Goal: Task Accomplishment & Management: Use online tool/utility

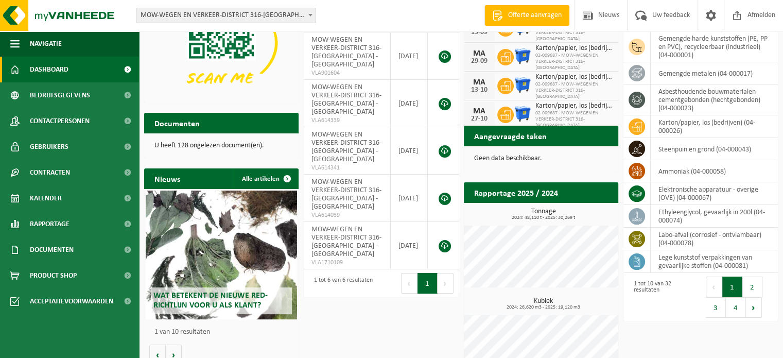
scroll to position [101, 0]
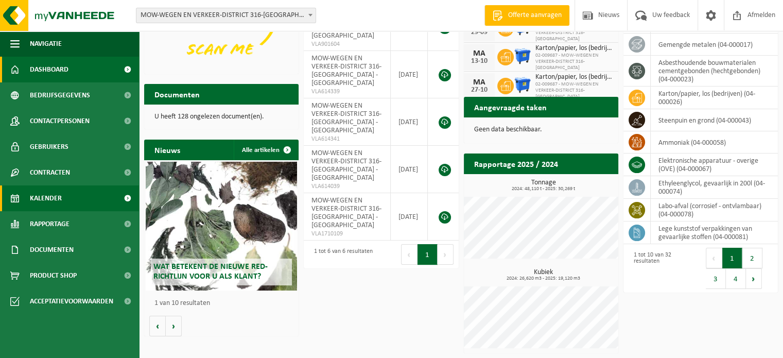
click at [42, 198] on span "Kalender" at bounding box center [46, 198] width 32 height 26
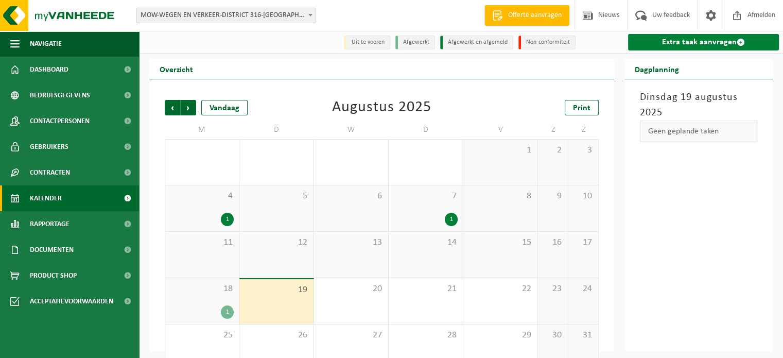
click at [659, 44] on link "Extra taak aanvragen" at bounding box center [703, 42] width 151 height 16
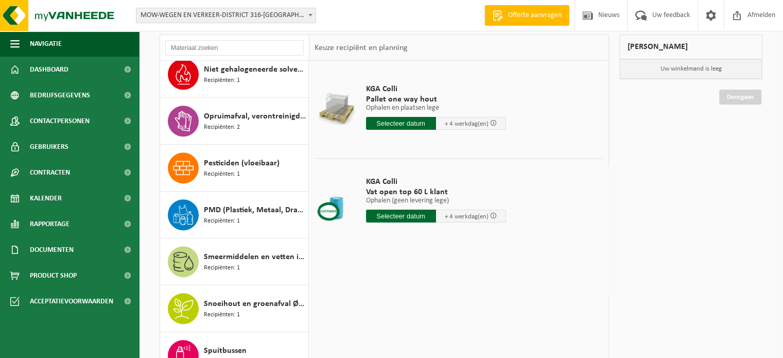
scroll to position [783, 0]
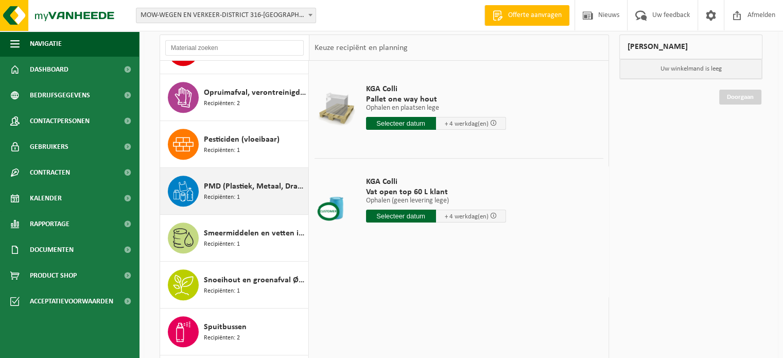
click at [241, 187] on span "PMD (Plastiek, Metaal, Drankkartons) (bedrijven)" at bounding box center [255, 186] width 102 height 12
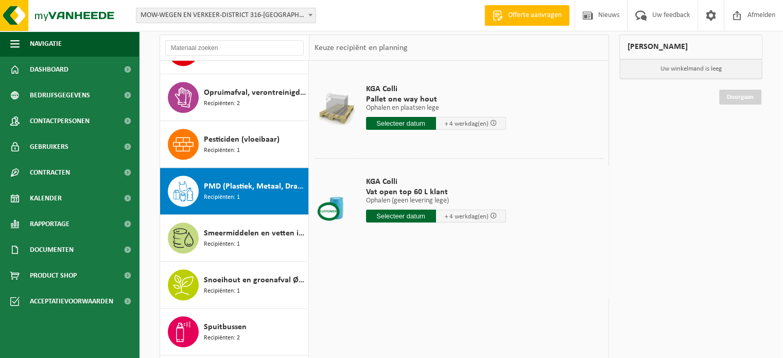
scroll to position [889, 0]
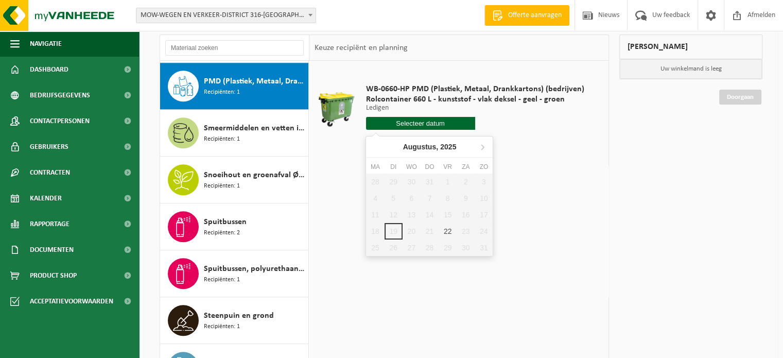
click at [388, 125] on input "text" at bounding box center [420, 123] width 109 height 13
click at [449, 229] on div "22" at bounding box center [448, 231] width 18 height 16
type input "Van [DATE]"
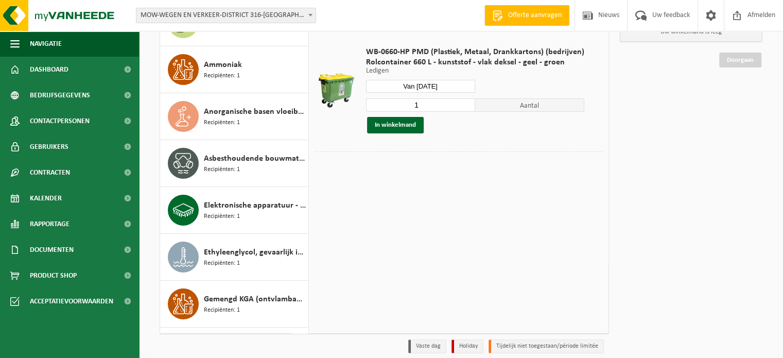
scroll to position [0, 0]
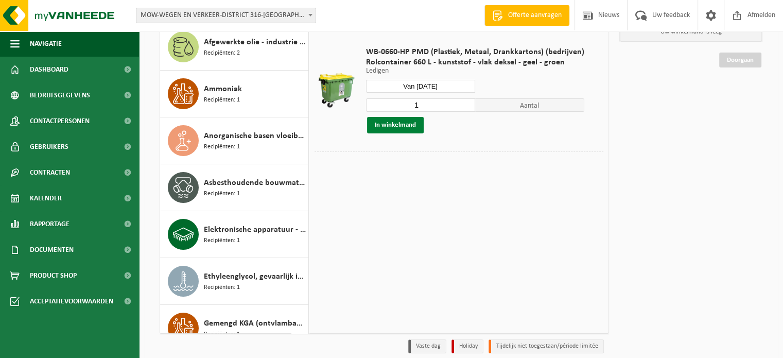
click at [388, 127] on button "In winkelmand" at bounding box center [395, 125] width 57 height 16
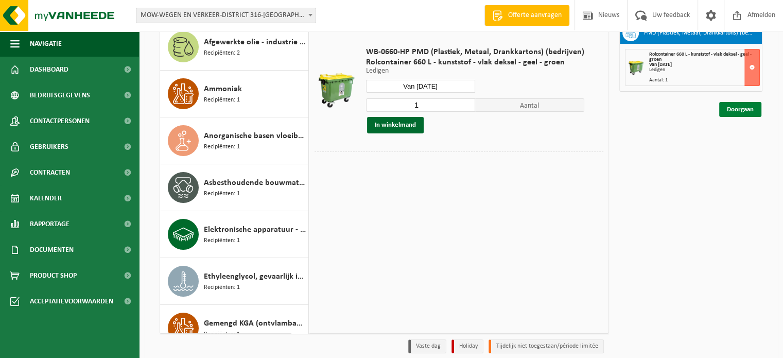
click at [736, 111] on link "Doorgaan" at bounding box center [741, 109] width 42 height 15
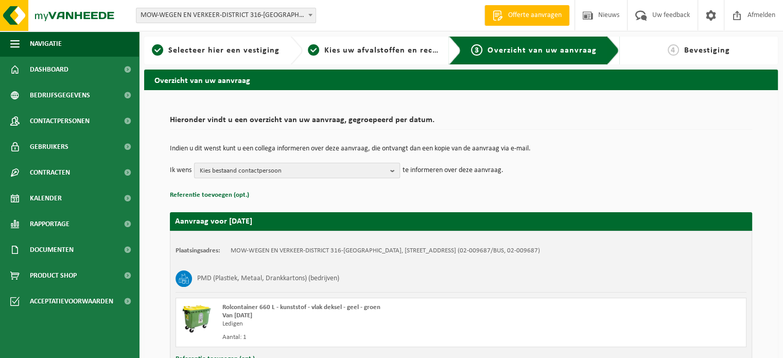
click at [396, 170] on b "button" at bounding box center [394, 170] width 9 height 14
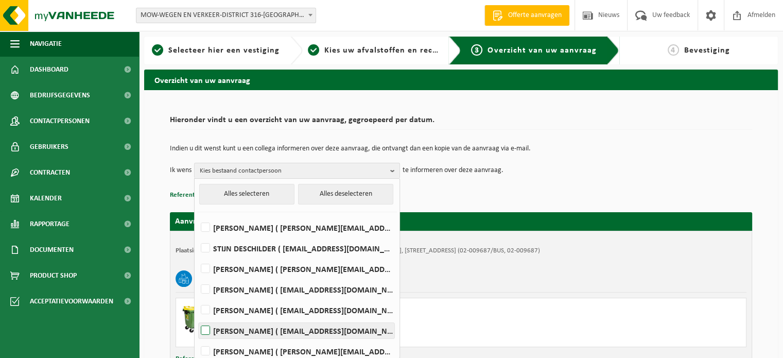
click at [201, 331] on label "[PERSON_NAME] ( [EMAIL_ADDRESS][DOMAIN_NAME] )" at bounding box center [297, 330] width 196 height 15
click at [197, 318] on input "[PERSON_NAME] ( [EMAIL_ADDRESS][DOMAIN_NAME] )" at bounding box center [197, 317] width 1 height 1
checkbox input "true"
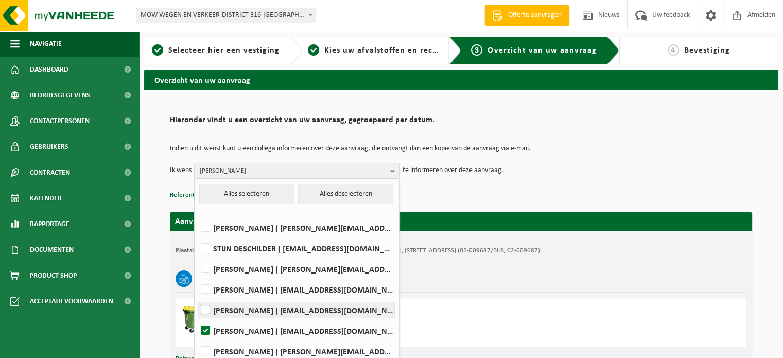
click at [202, 310] on label "[PERSON_NAME] ( [EMAIL_ADDRESS][DOMAIN_NAME] )" at bounding box center [297, 309] width 196 height 15
click at [197, 297] on input "[PERSON_NAME] ( [EMAIL_ADDRESS][DOMAIN_NAME] )" at bounding box center [197, 297] width 1 height 1
checkbox input "true"
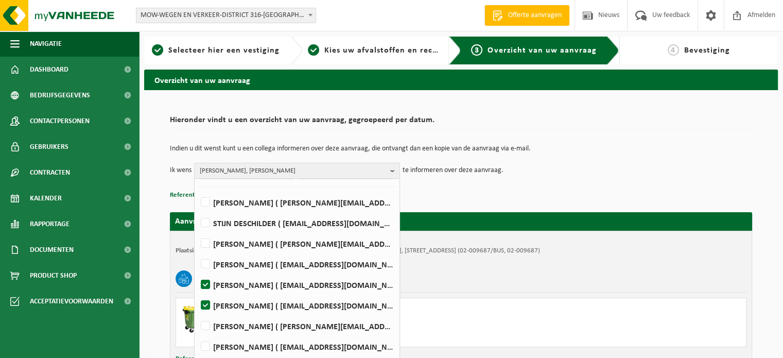
scroll to position [83, 0]
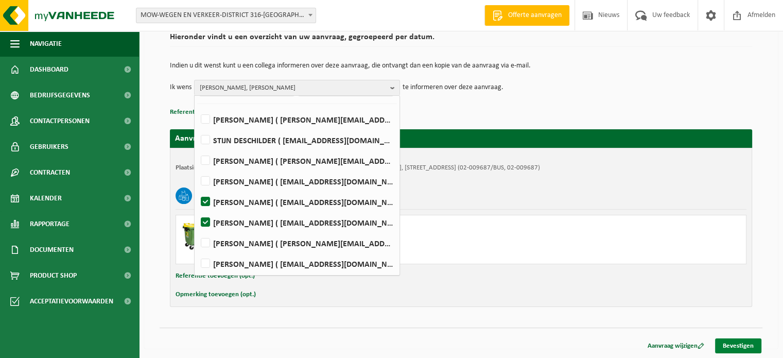
click at [734, 341] on link "Bevestigen" at bounding box center [738, 345] width 46 height 15
